Goal: Task Accomplishment & Management: Manage account settings

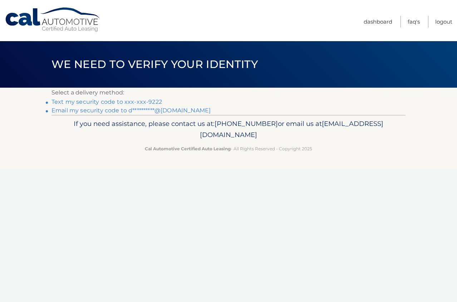
click at [116, 102] on link "Text my security code to xxx-xxx-9222" at bounding box center [106, 101] width 110 height 7
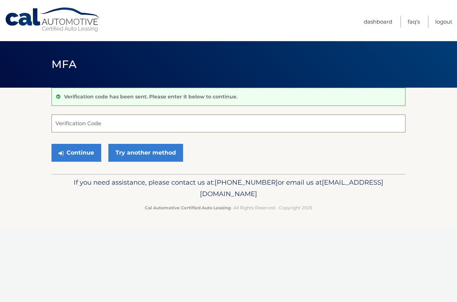
click at [125, 125] on input "Verification Code" at bounding box center [228, 123] width 354 height 18
type input "066134"
click at [85, 159] on button "Continue" at bounding box center [76, 153] width 50 height 18
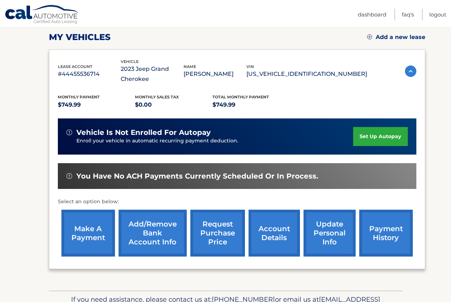
scroll to position [107, 0]
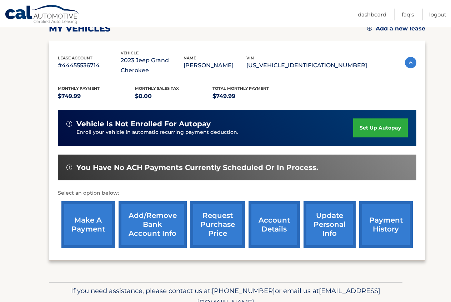
click at [91, 238] on link "make a payment" at bounding box center [88, 224] width 54 height 47
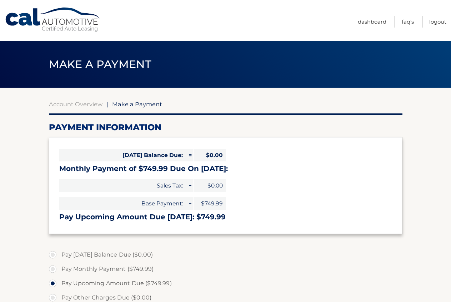
select select "YzczMmNhMGUtNjE3Mi00OWQ5LTg1MTUtODI0ZTgxMWQzNGQ2"
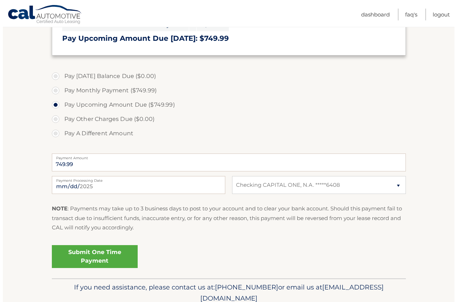
scroll to position [179, 0]
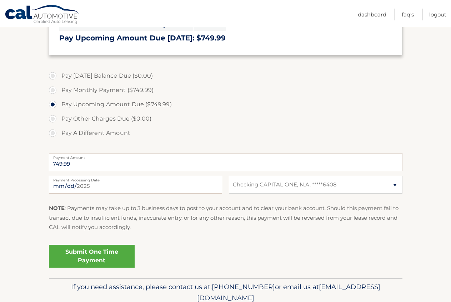
click at [111, 253] on link "Submit One Time Payment" at bounding box center [92, 256] width 86 height 23
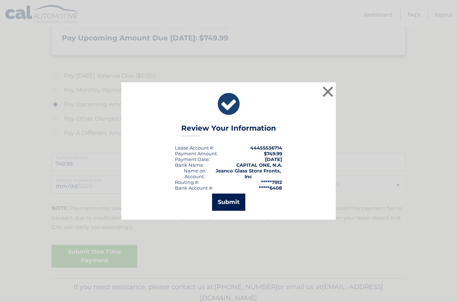
click at [226, 205] on button "Submit" at bounding box center [228, 201] width 33 height 17
